Goal: Information Seeking & Learning: Learn about a topic

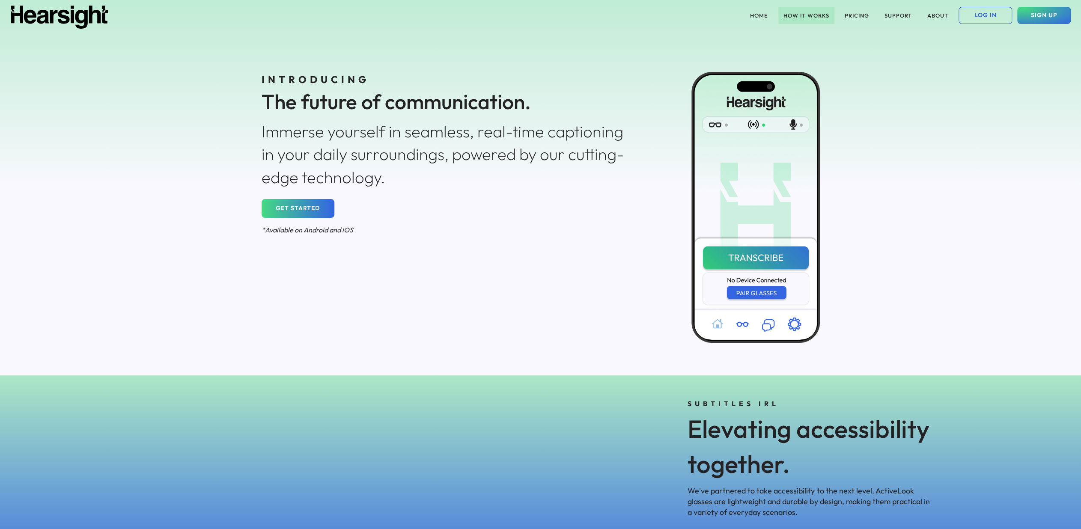
click at [795, 14] on button "HOW IT WORKS" at bounding box center [806, 15] width 56 height 17
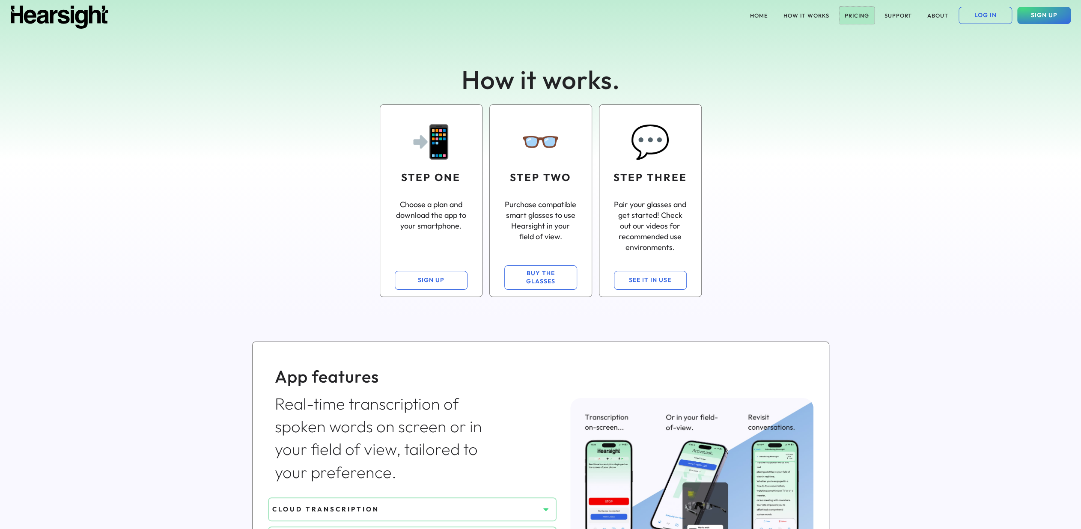
click at [839, 18] on button "PRICING" at bounding box center [856, 15] width 35 height 17
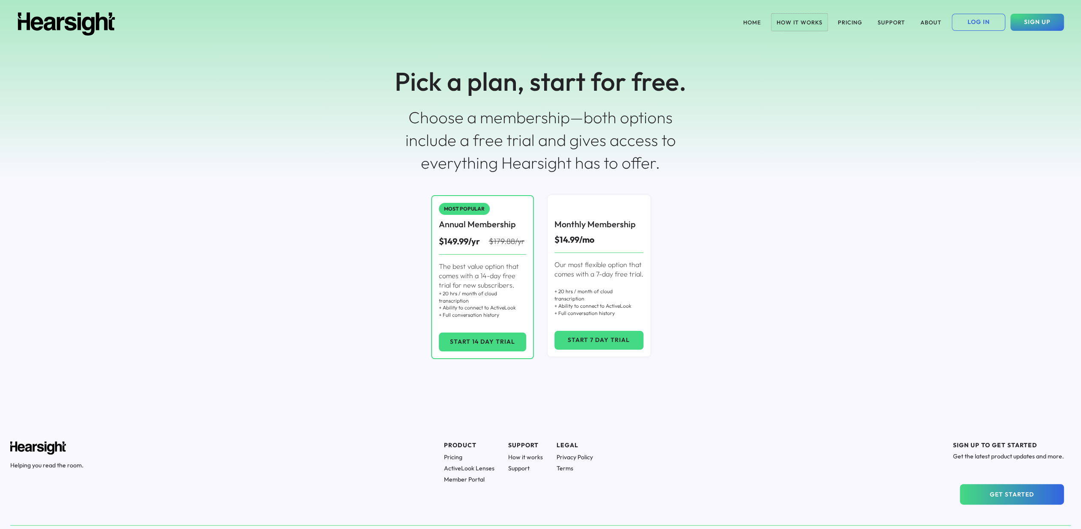
click at [790, 15] on button "HOW IT WORKS" at bounding box center [799, 22] width 56 height 17
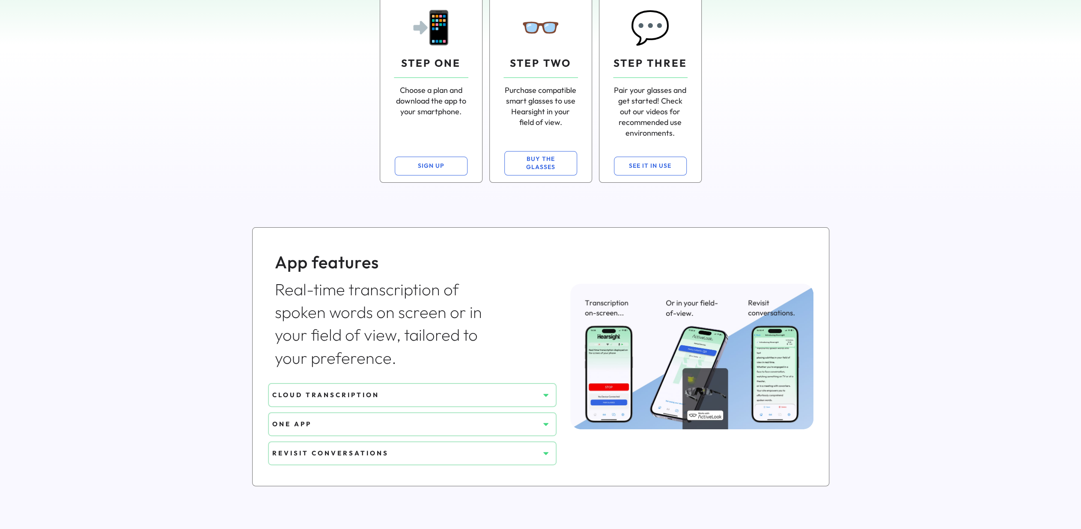
scroll to position [83, 0]
